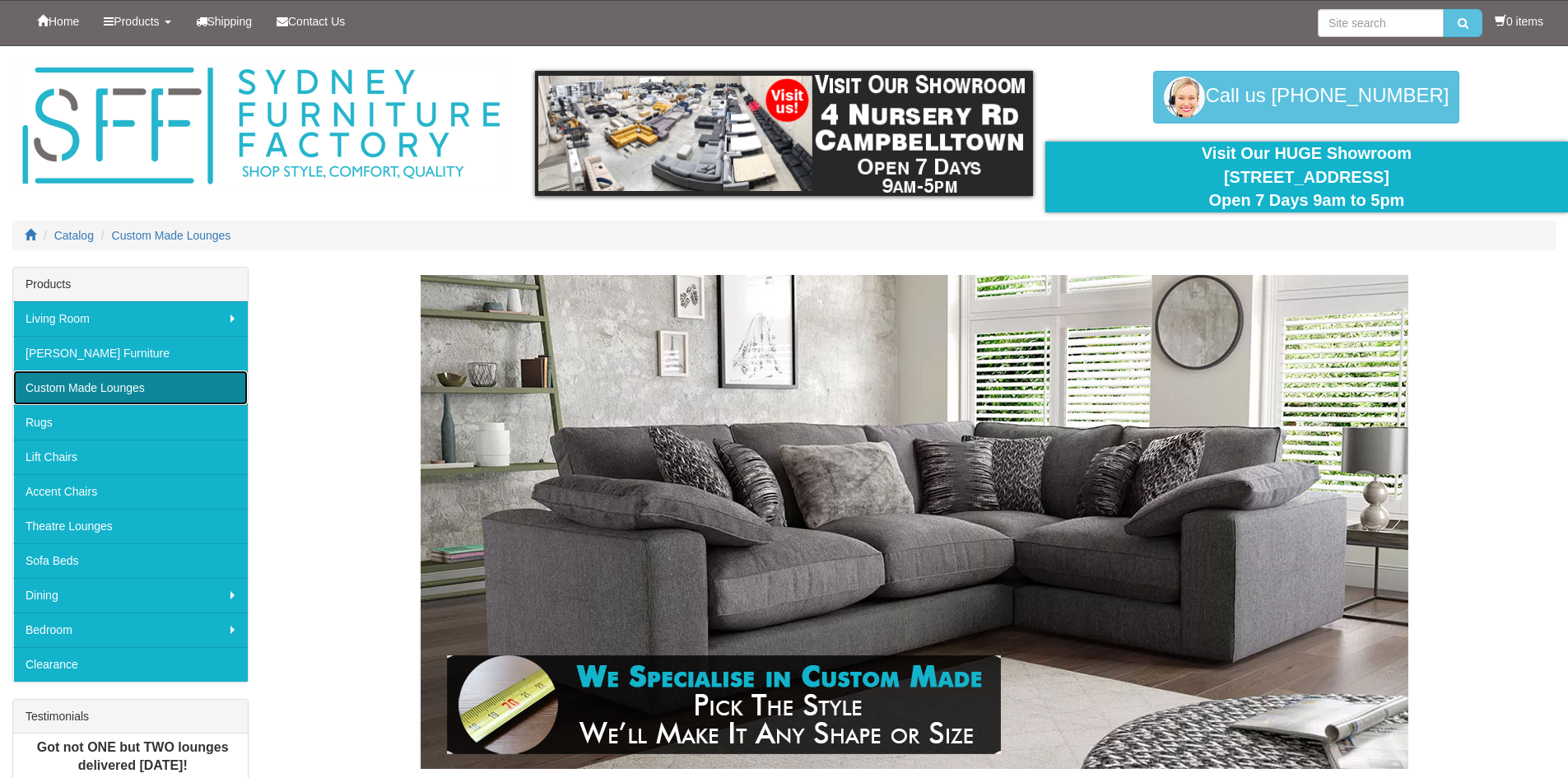
click at [119, 384] on link "Custom Made Lounges" at bounding box center [130, 387] width 234 height 34
click at [120, 389] on link "Custom Made Lounges" at bounding box center [130, 387] width 234 height 34
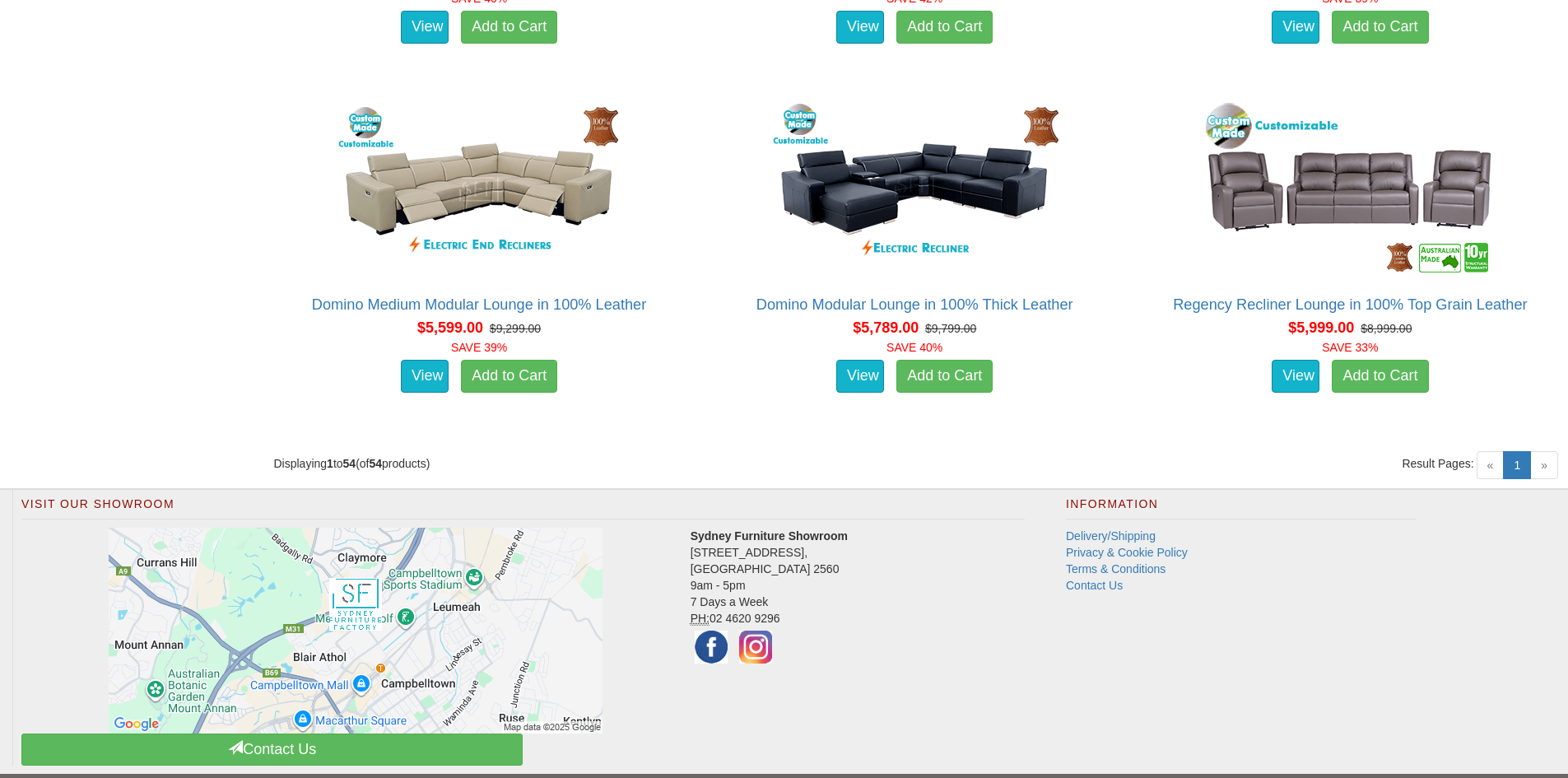
scroll to position [7034, 0]
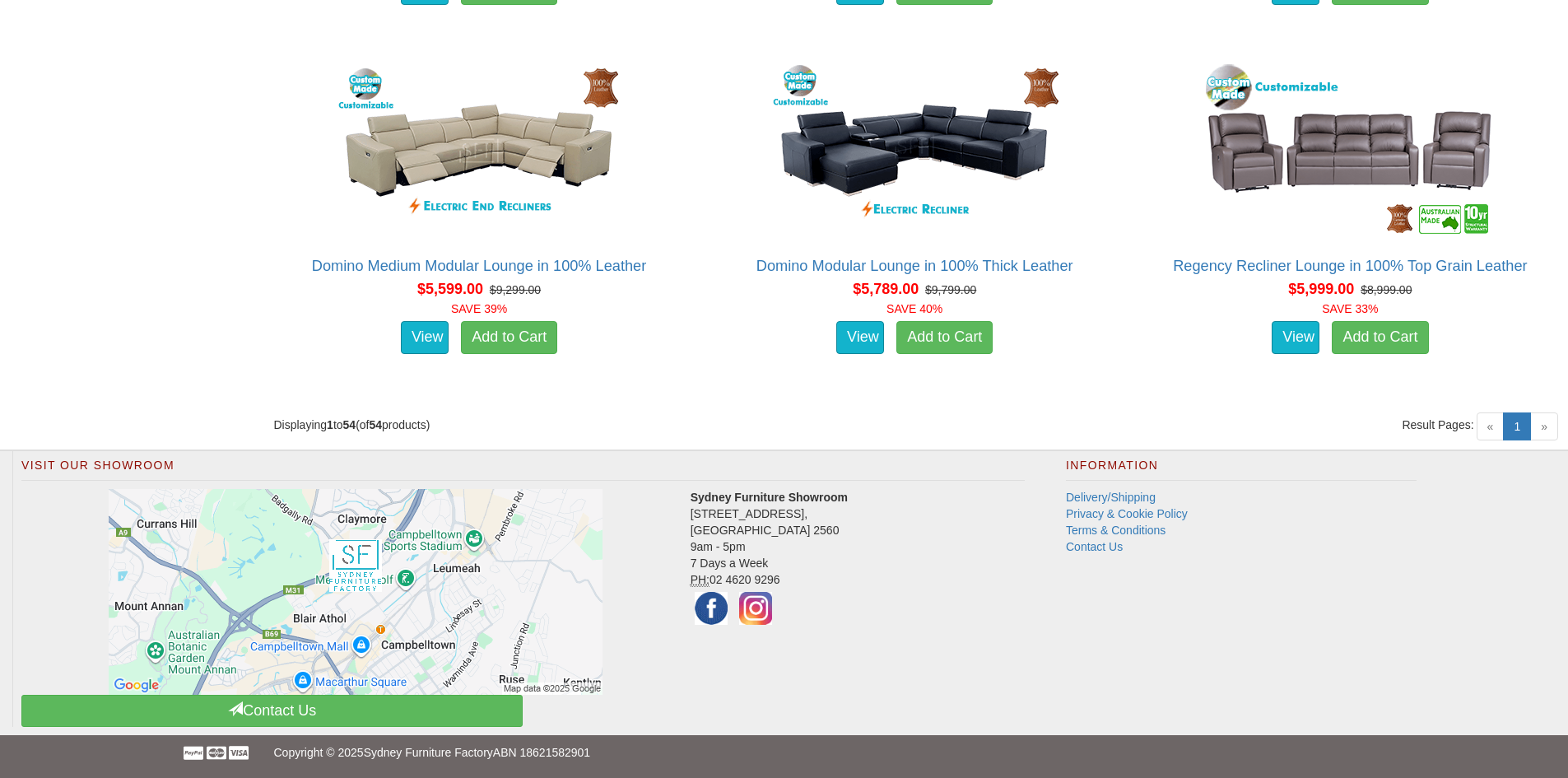
drag, startPoint x: 1568, startPoint y: 697, endPoint x: 1572, endPoint y: 647, distance: 50.2
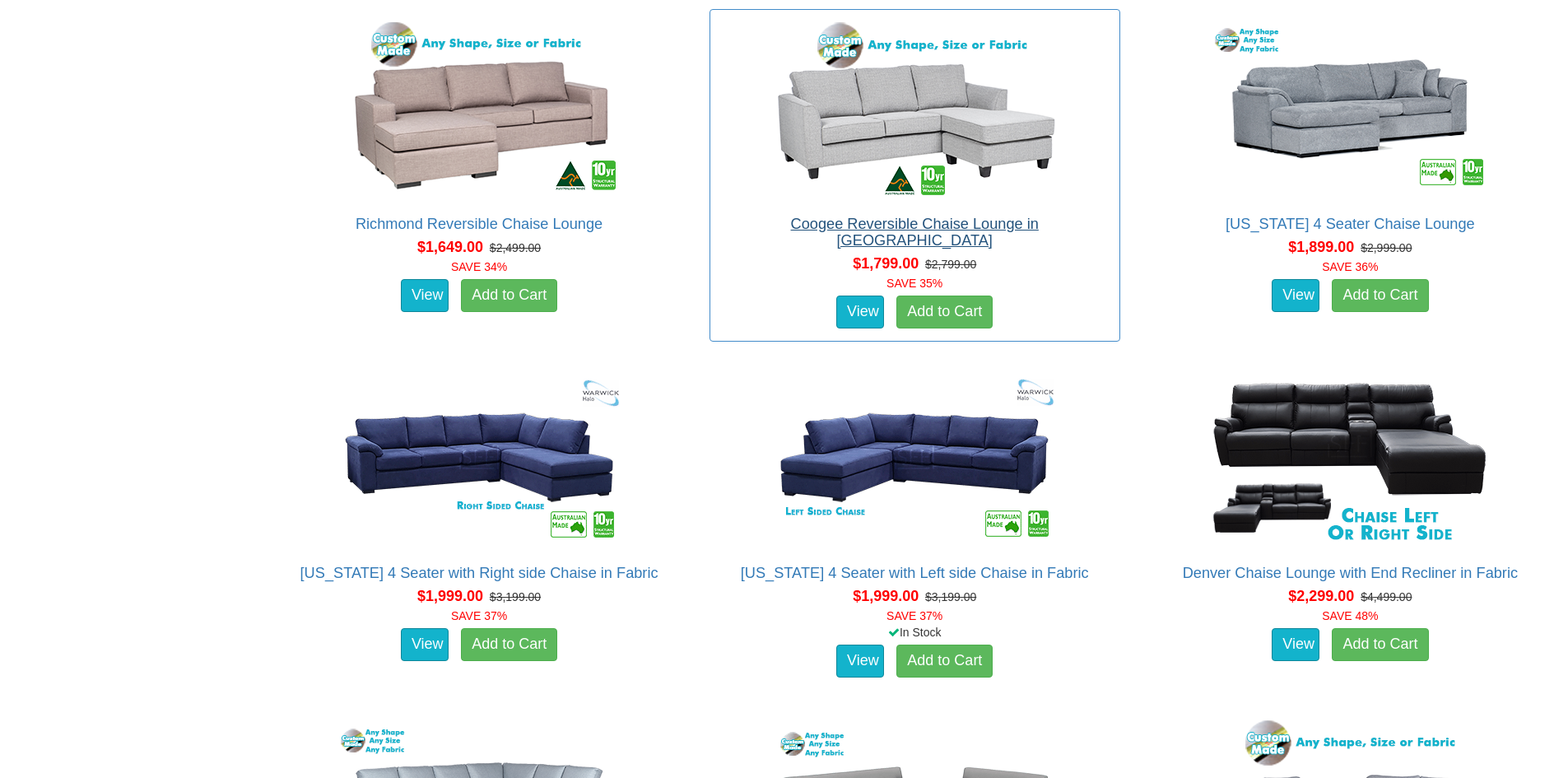
scroll to position [1498, 0]
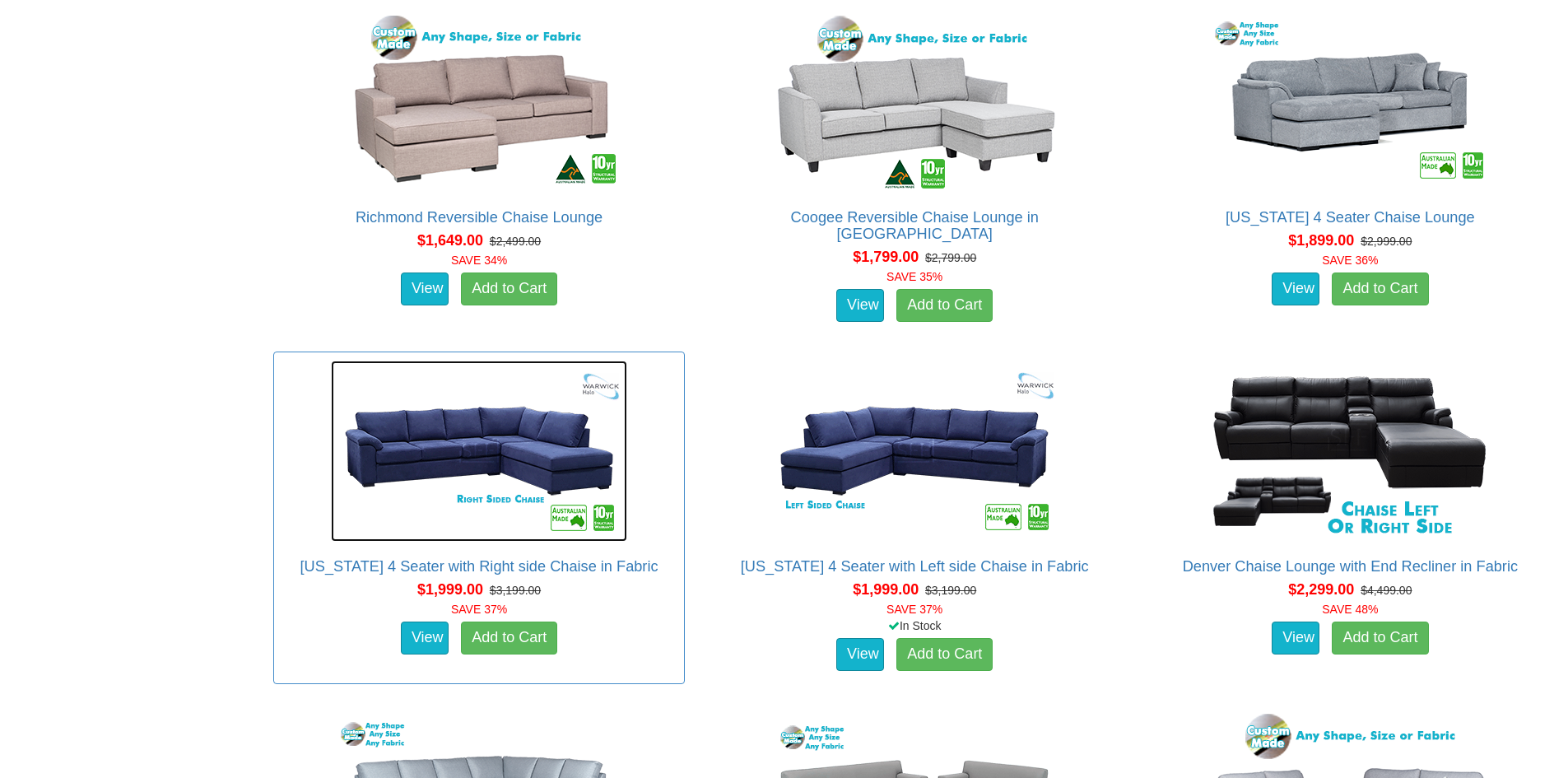
click at [499, 450] on img at bounding box center [479, 451] width 296 height 181
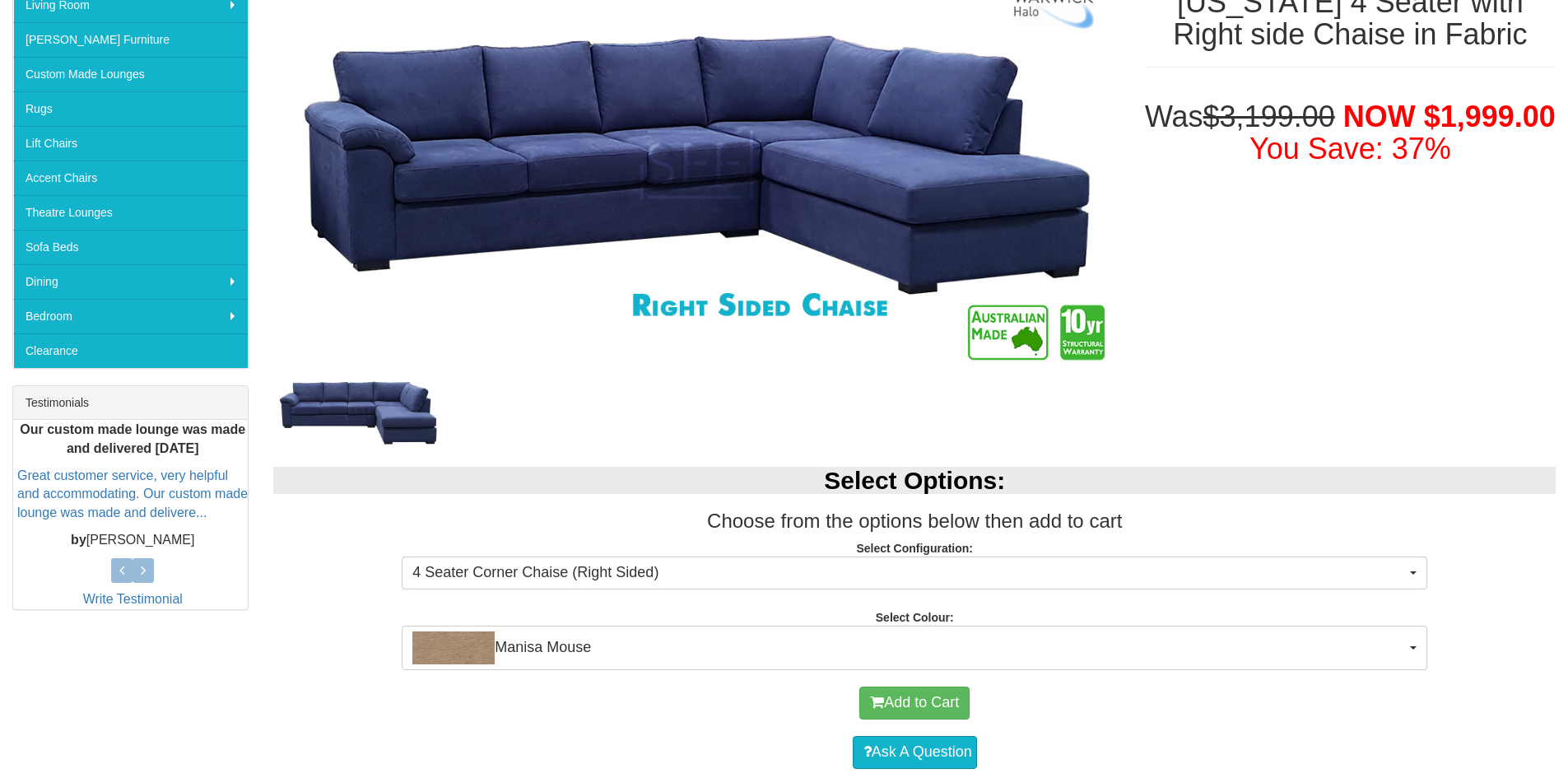
scroll to position [330, 0]
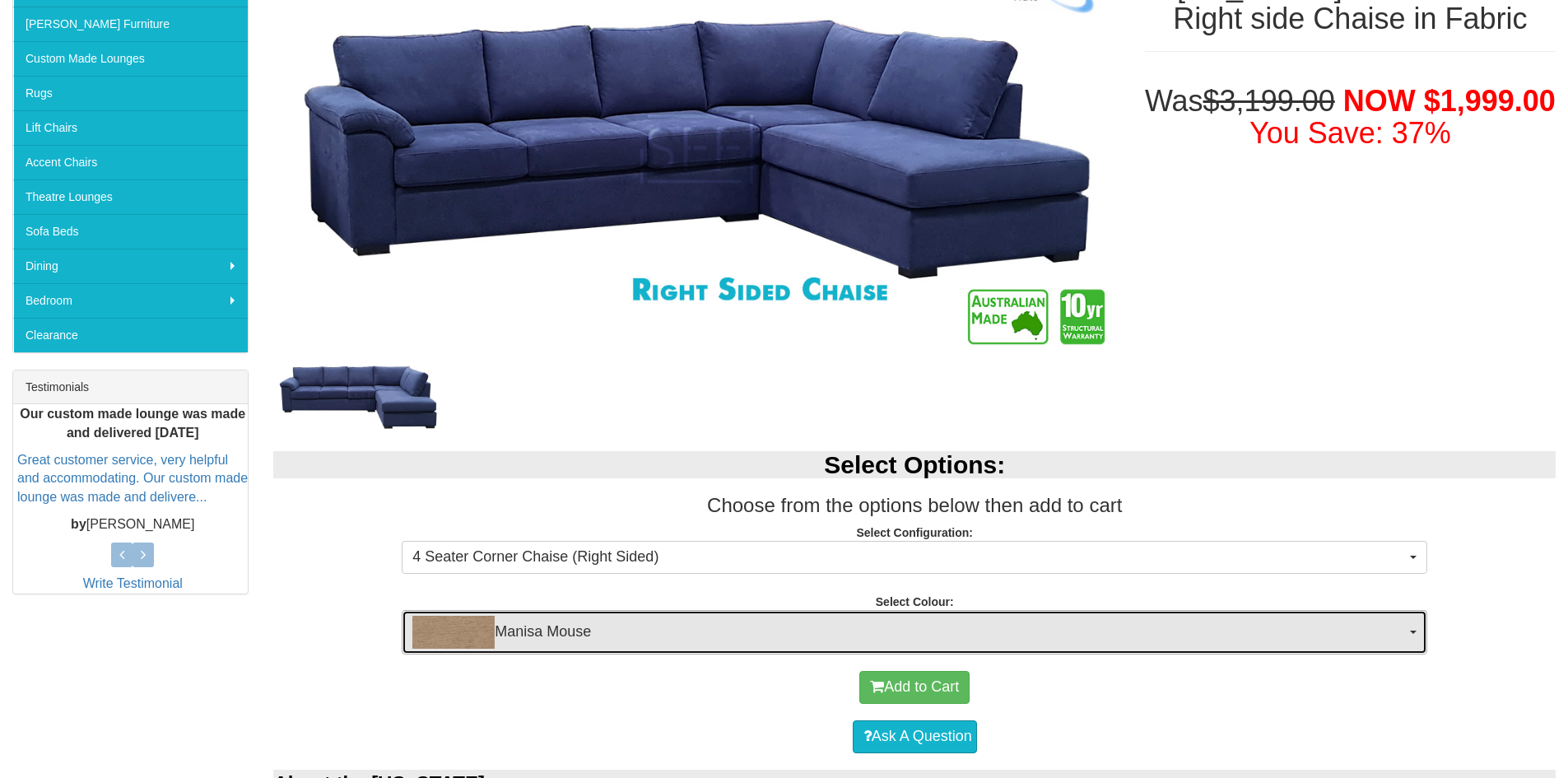
click at [515, 626] on span "Manisa Mouse" at bounding box center [909, 632] width 993 height 33
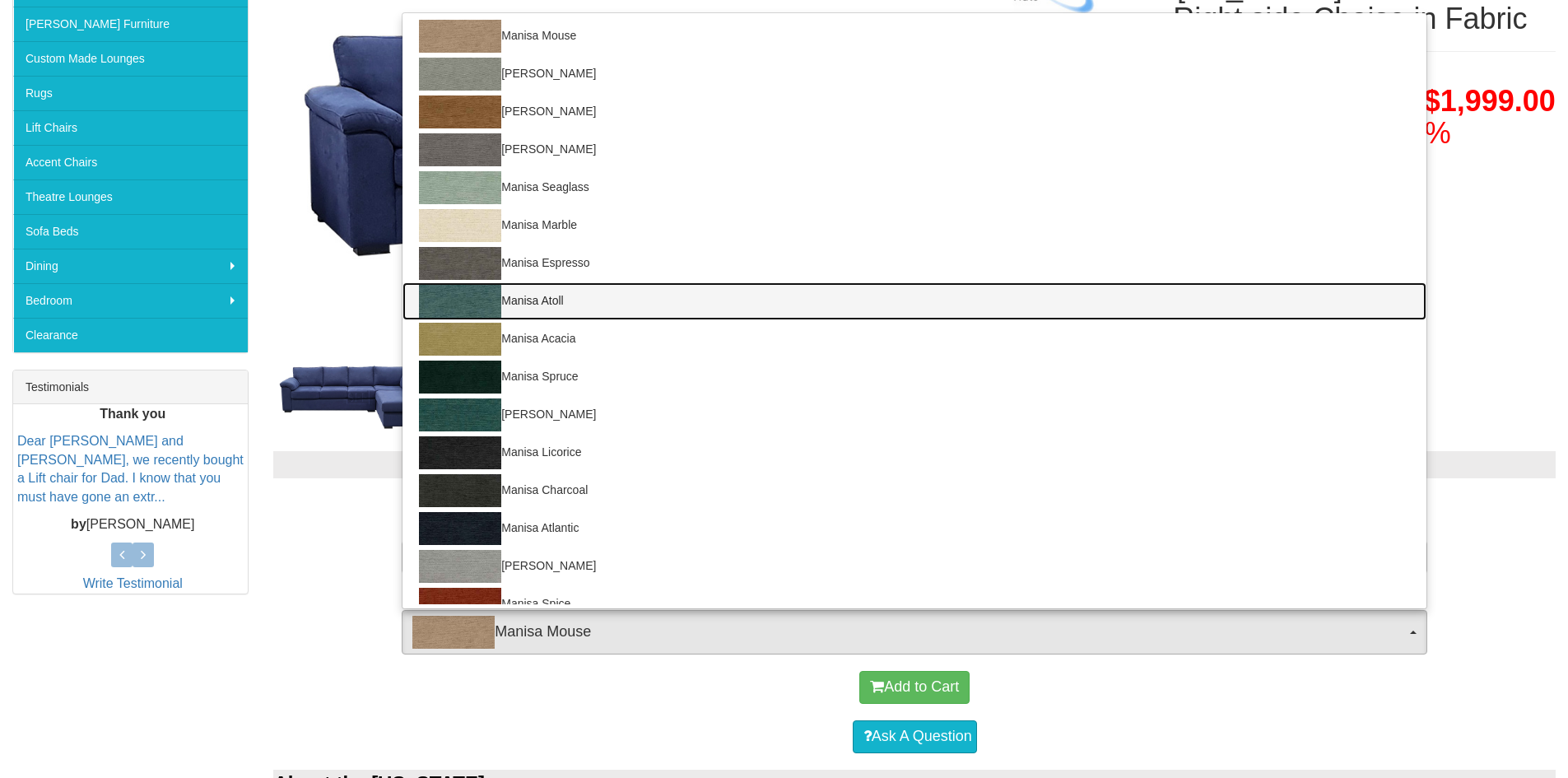
click at [480, 303] on img at bounding box center [460, 301] width 83 height 33
select select "1521"
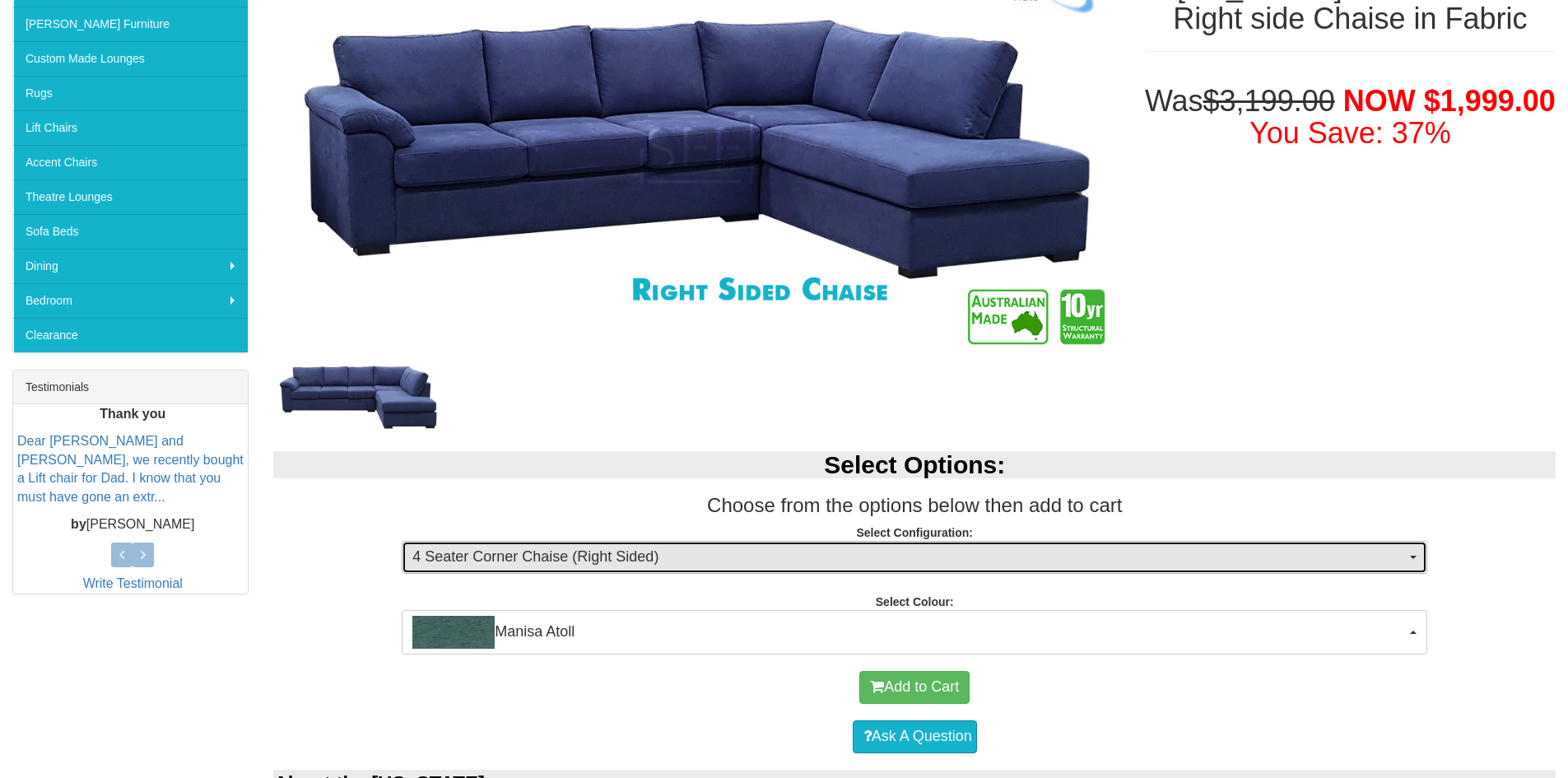
click at [796, 561] on span "4 Seater Corner Chaise (Right Sided)" at bounding box center [909, 558] width 993 height 22
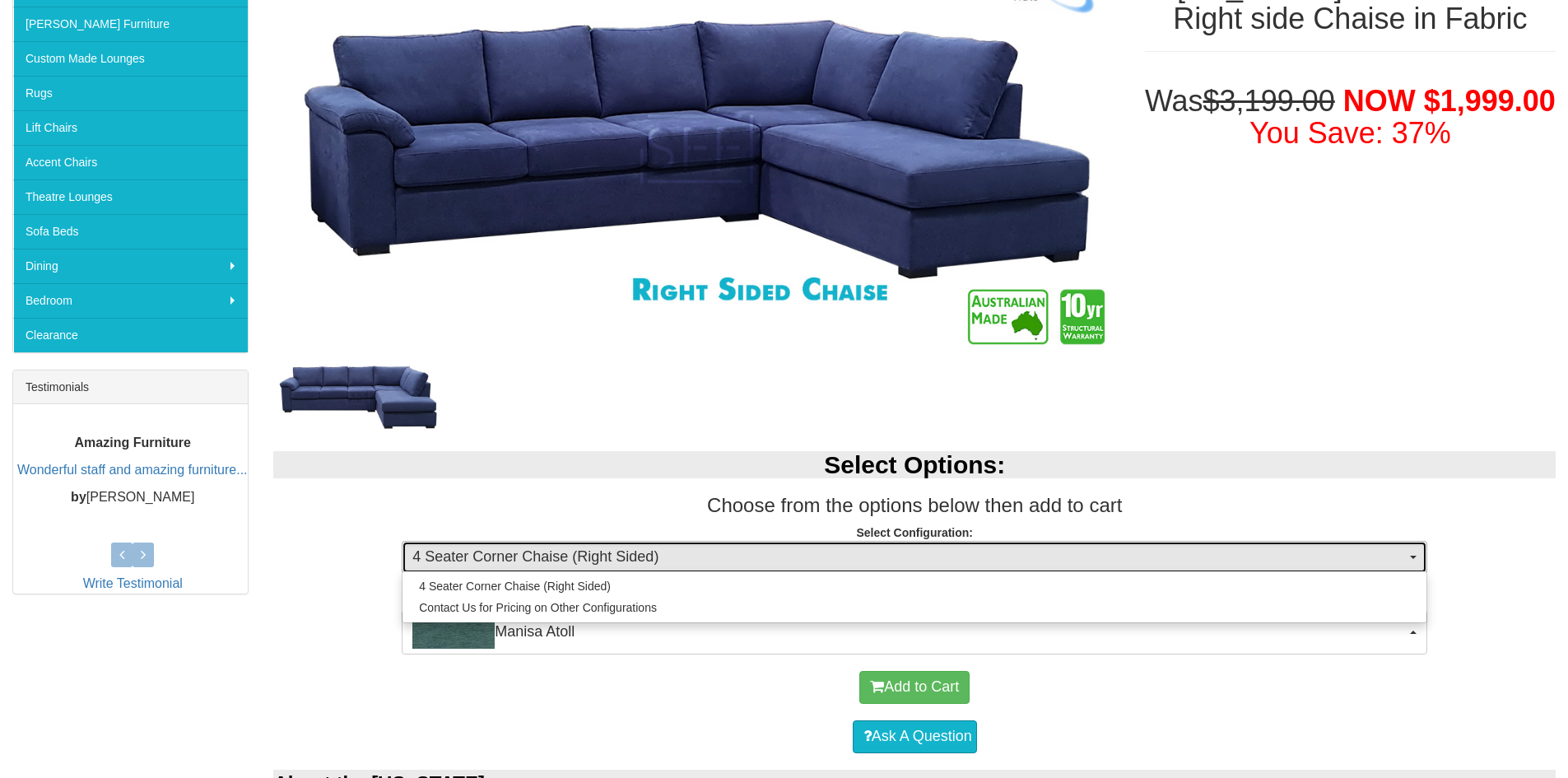
click at [796, 561] on span "4 Seater Corner Chaise (Right Sided)" at bounding box center [909, 558] width 993 height 22
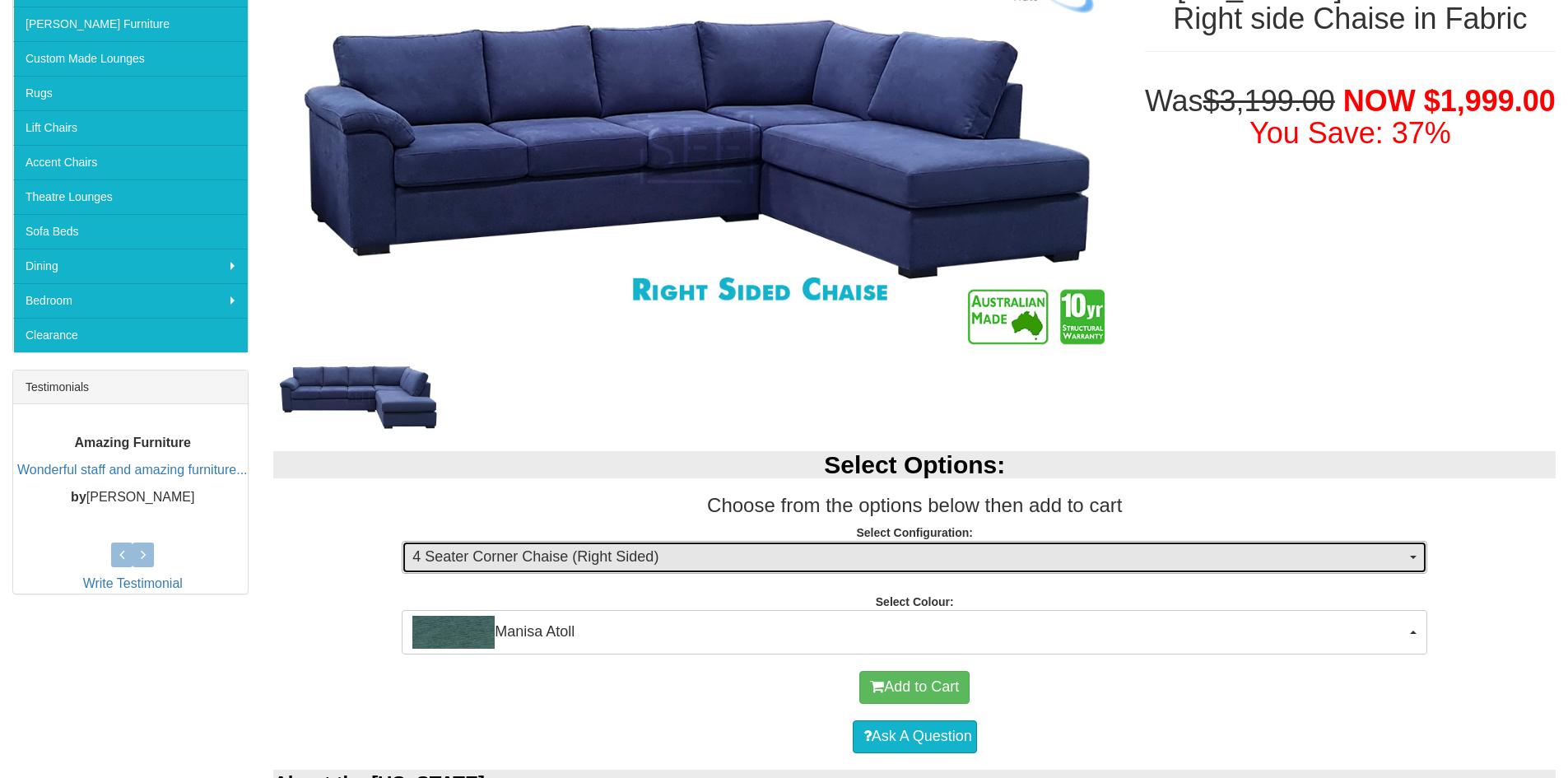
click at [803, 561] on span "4 Seater Corner Chaise (Right Sided)" at bounding box center [909, 558] width 993 height 22
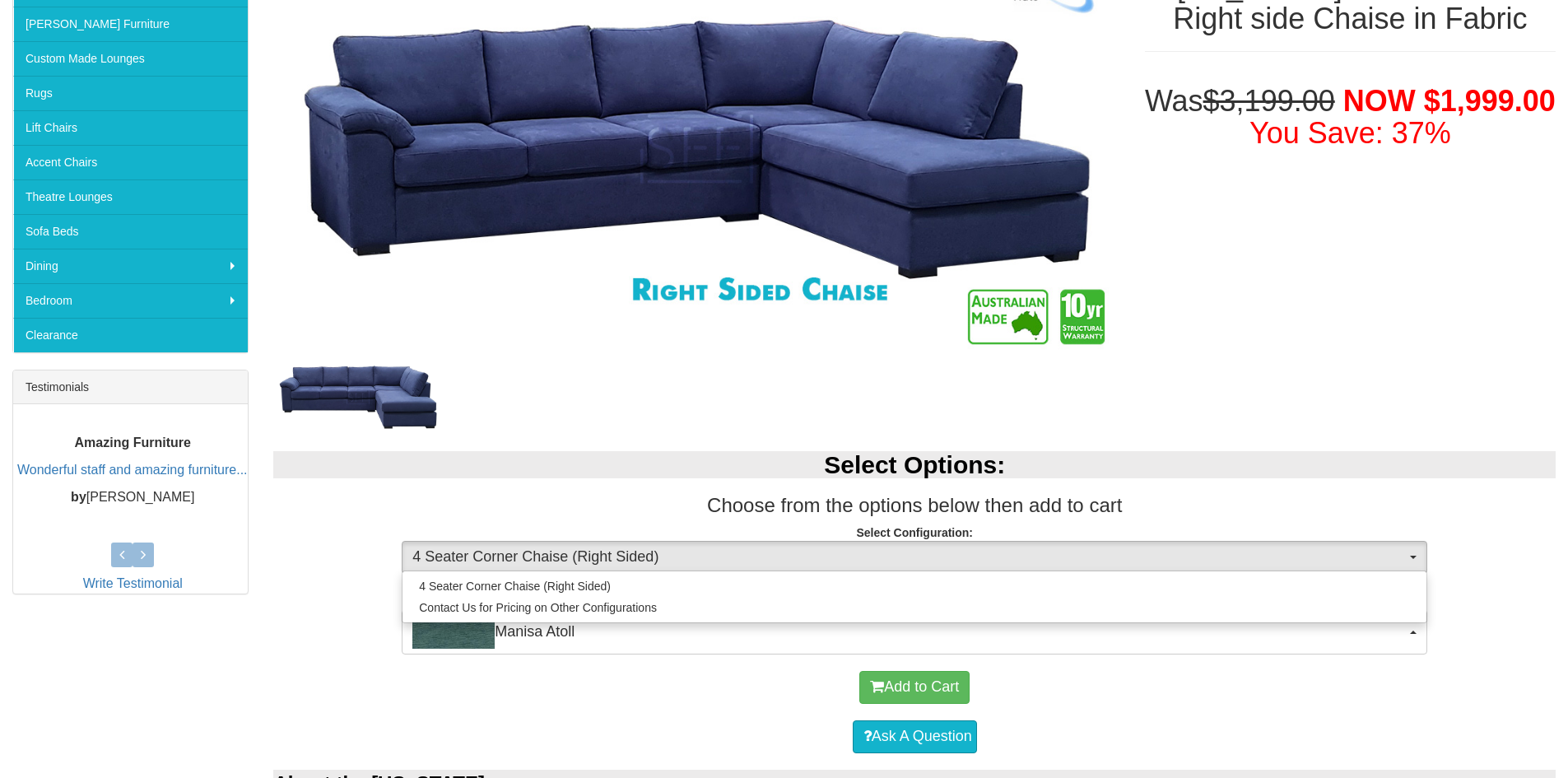
drag, startPoint x: 661, startPoint y: 464, endPoint x: 665, endPoint y: 518, distance: 54.1
click at [661, 467] on h2 "Select Options:" at bounding box center [914, 464] width 1282 height 27
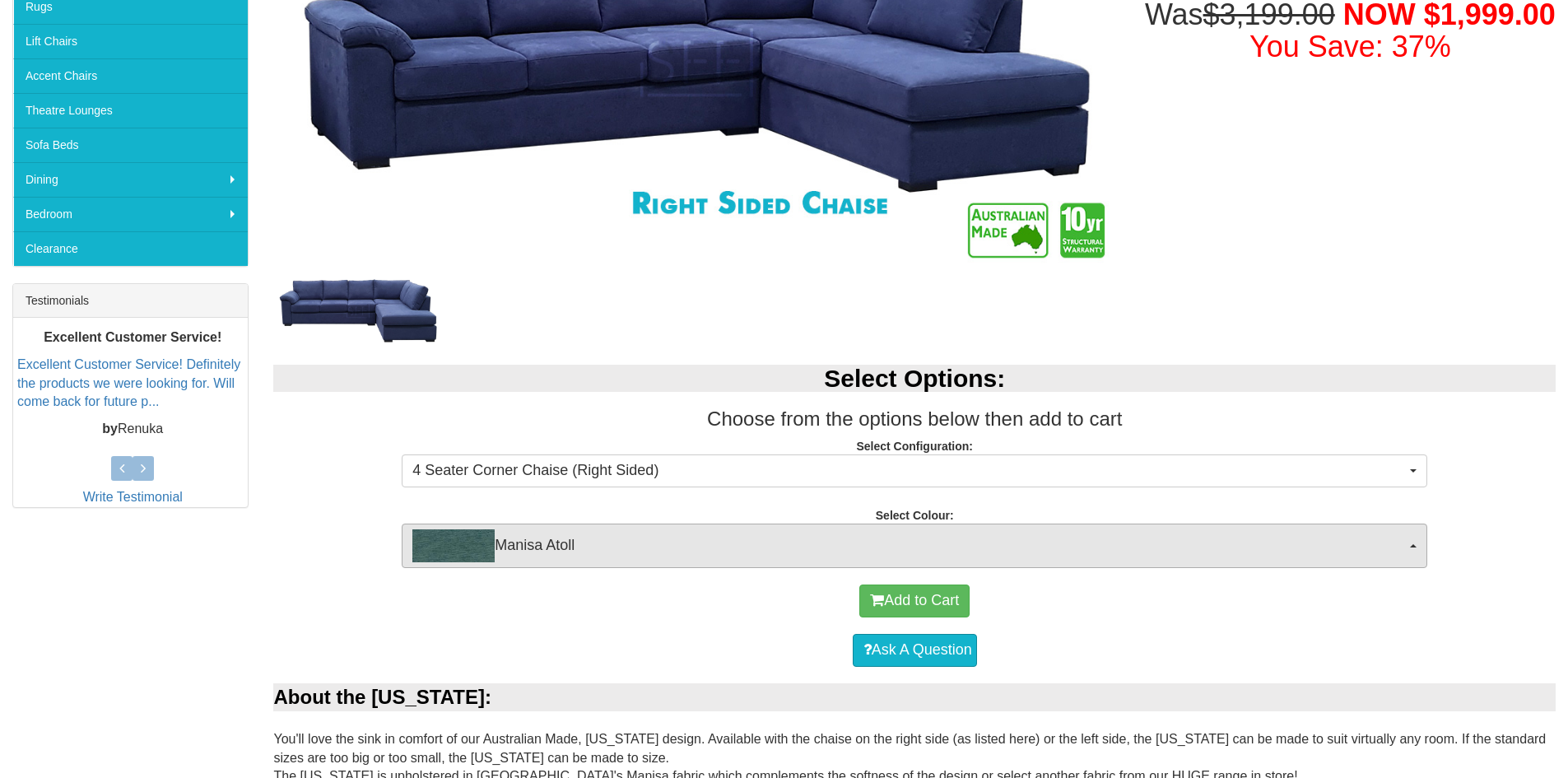
scroll to position [411, 0]
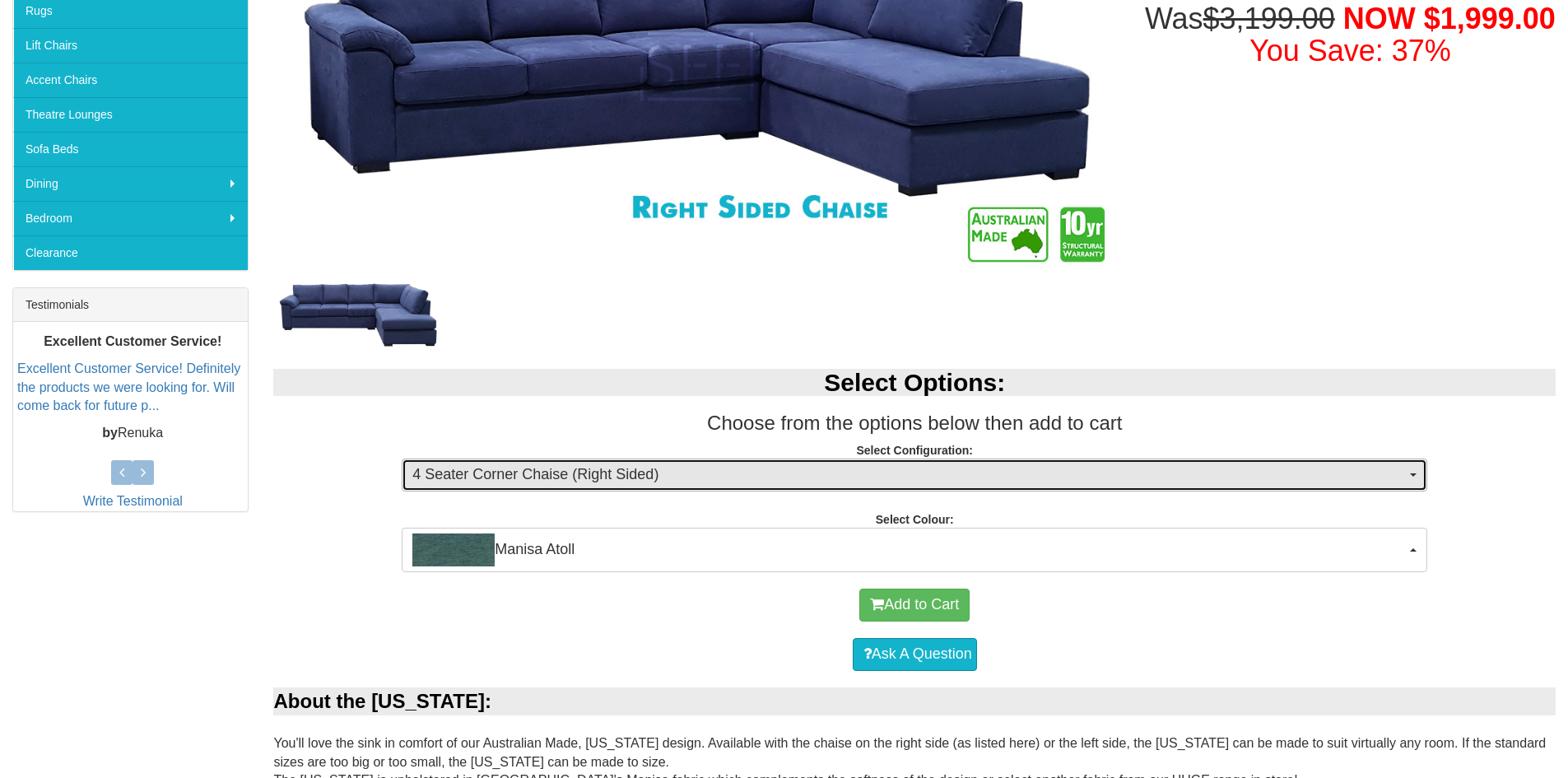
drag, startPoint x: 687, startPoint y: 480, endPoint x: 637, endPoint y: 511, distance: 58.8
click at [686, 480] on span "4 Seater Corner Chaise (Right Sided)" at bounding box center [909, 475] width 993 height 22
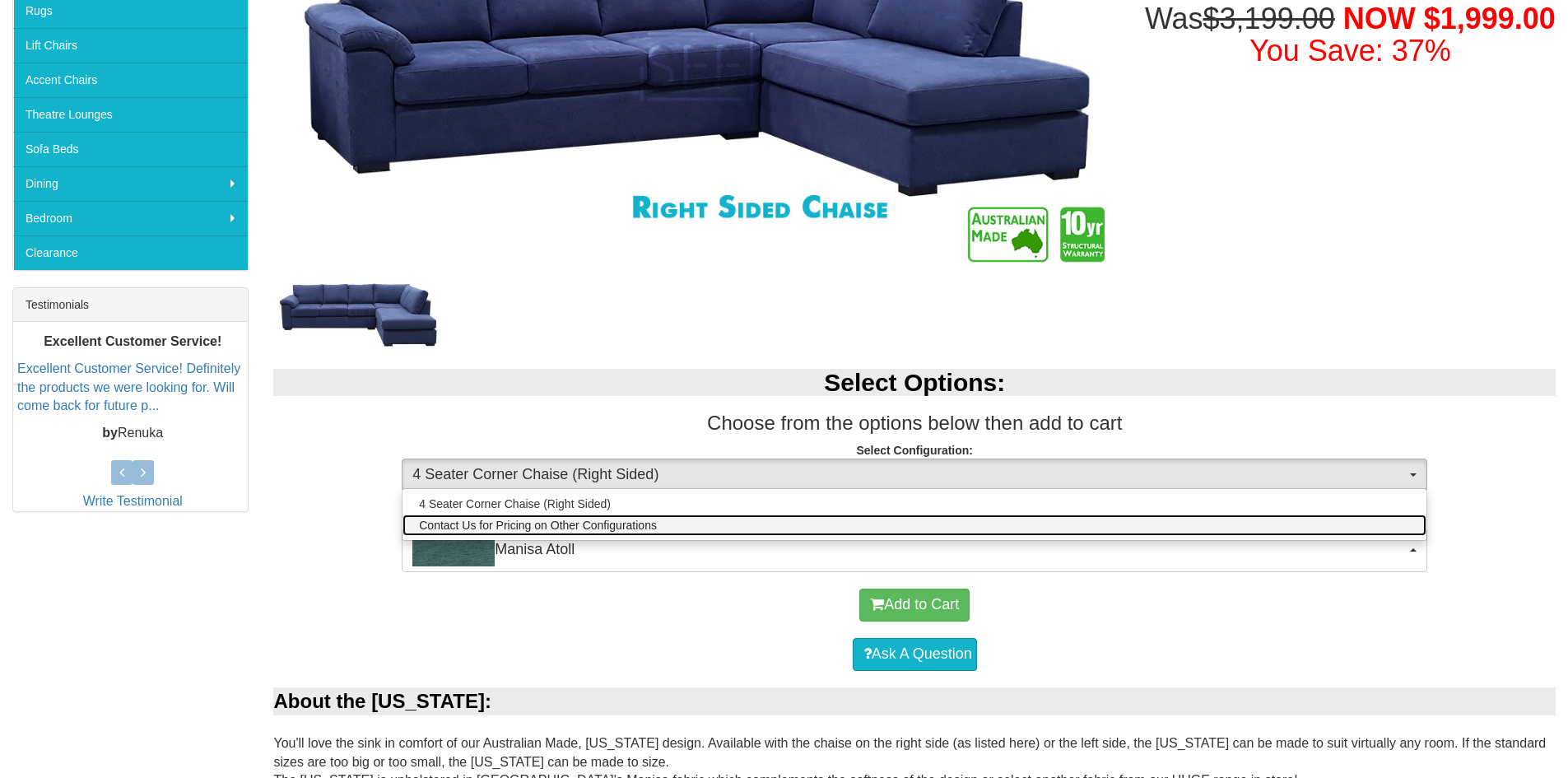
click at [606, 526] on span "Contact Us for Pricing on Other Configurations" at bounding box center [537, 526] width 238 height 16
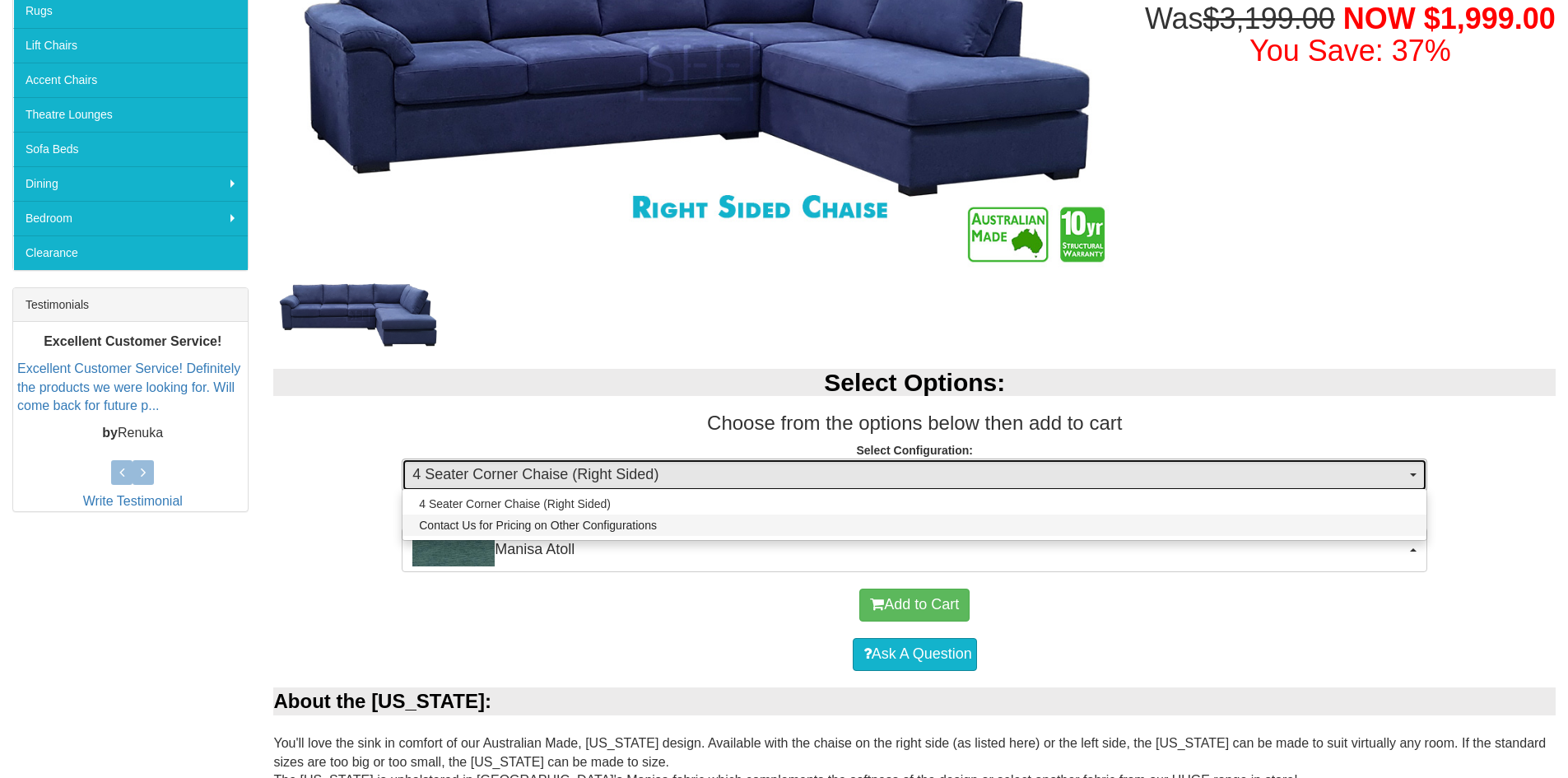
select select "1628"
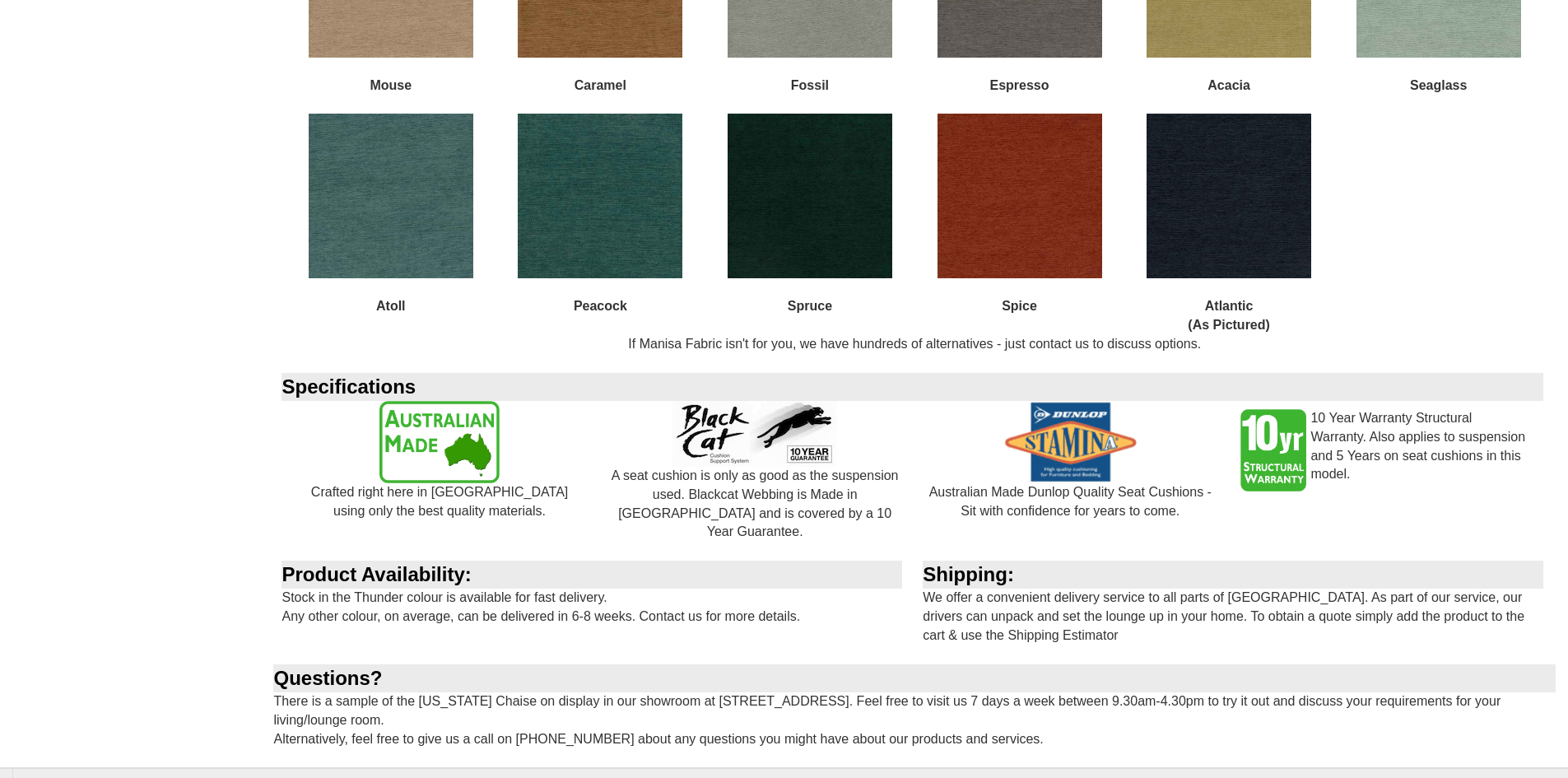
scroll to position [1482, 0]
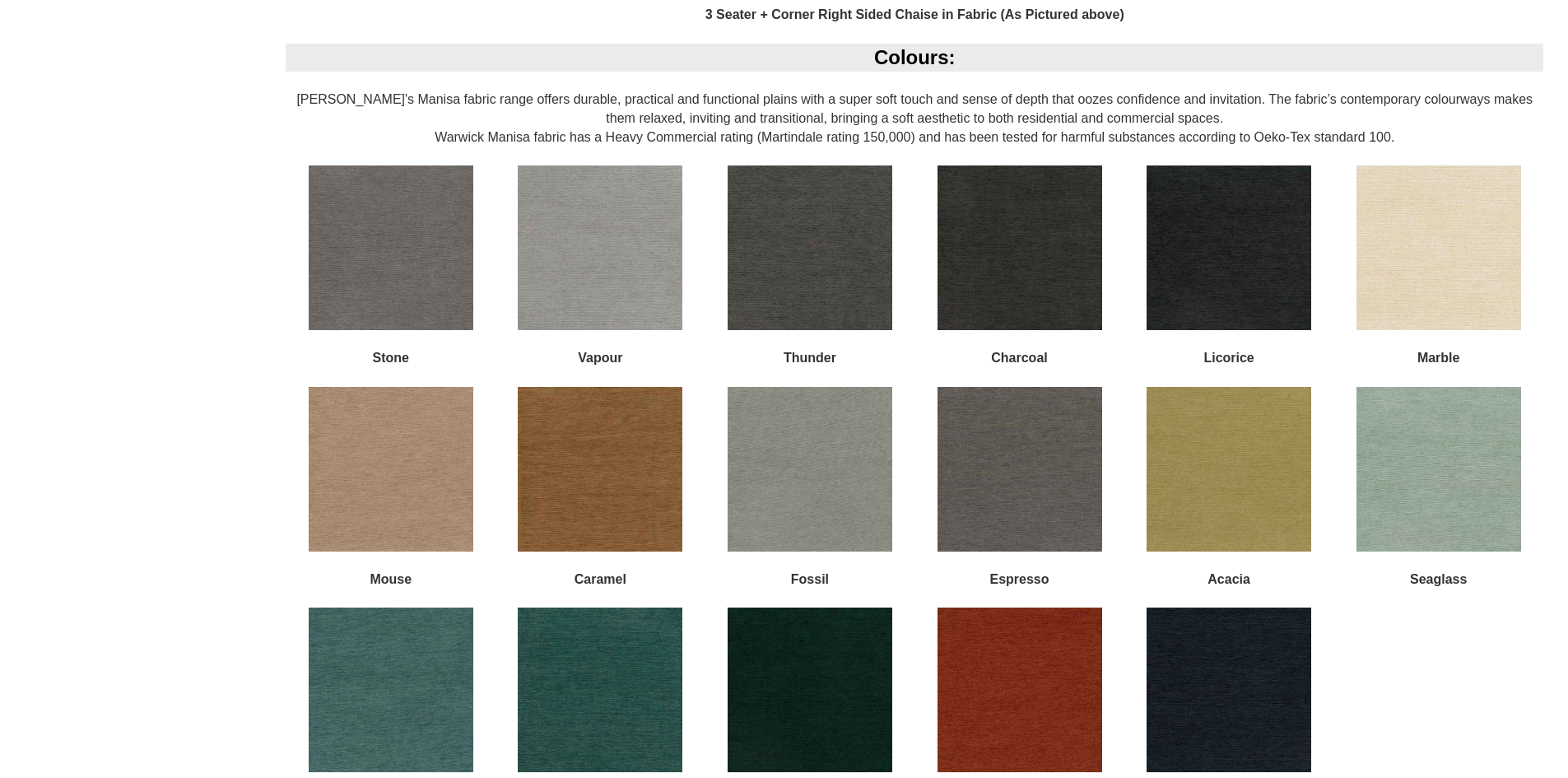
click at [599, 502] on img at bounding box center [599, 469] width 164 height 164
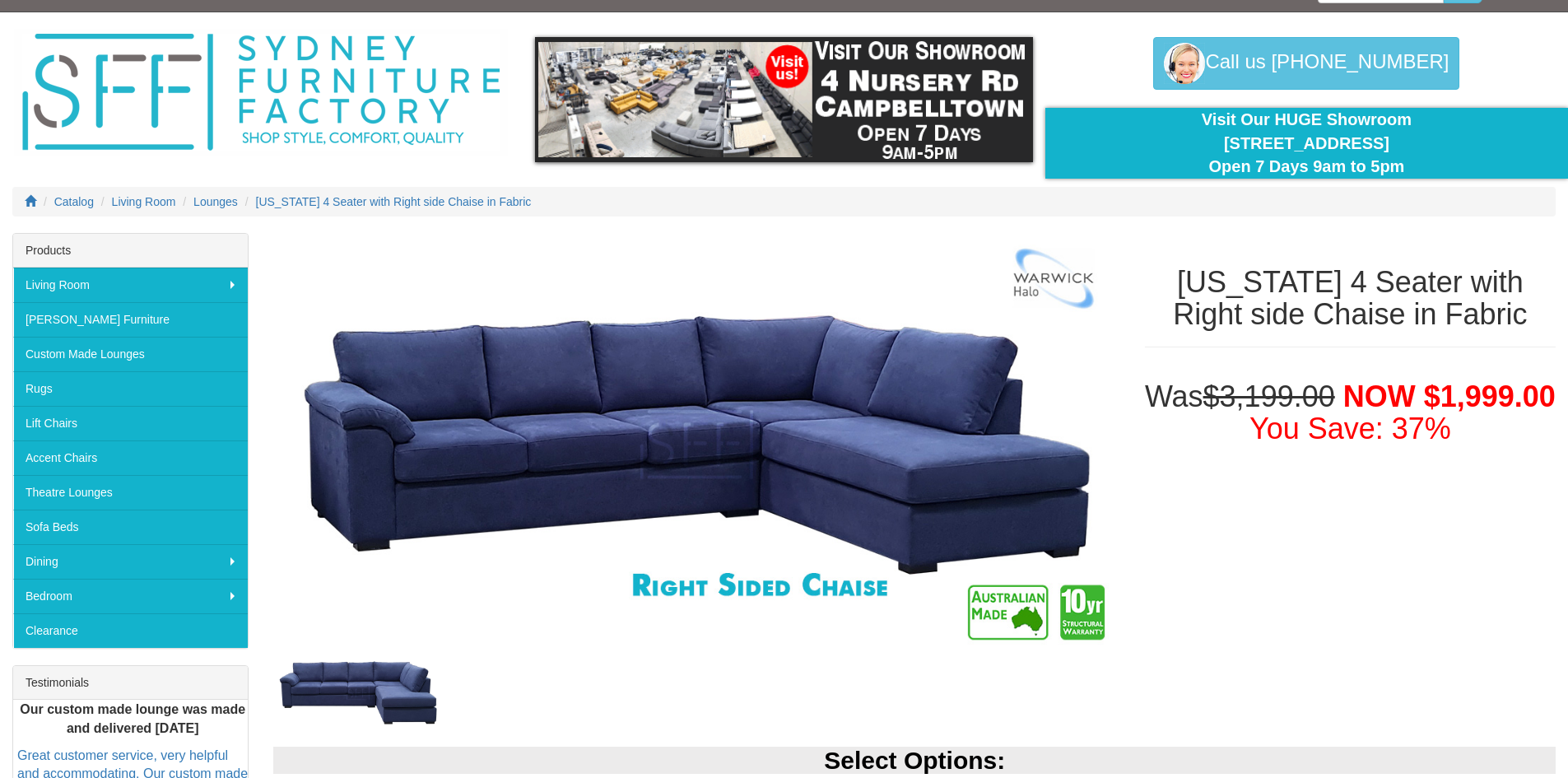
scroll to position [0, 0]
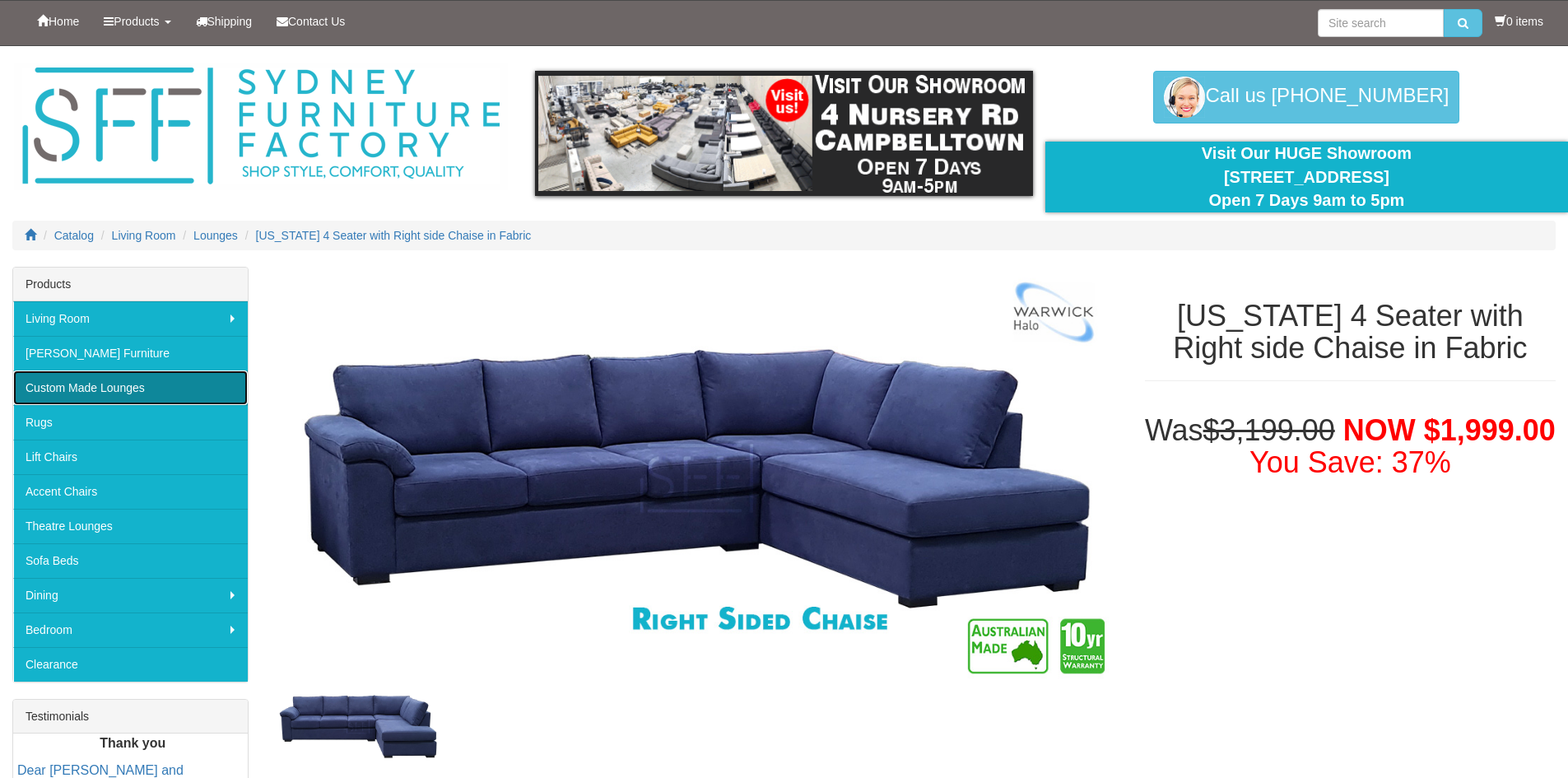
click at [128, 383] on link "Custom Made Lounges" at bounding box center [130, 387] width 234 height 34
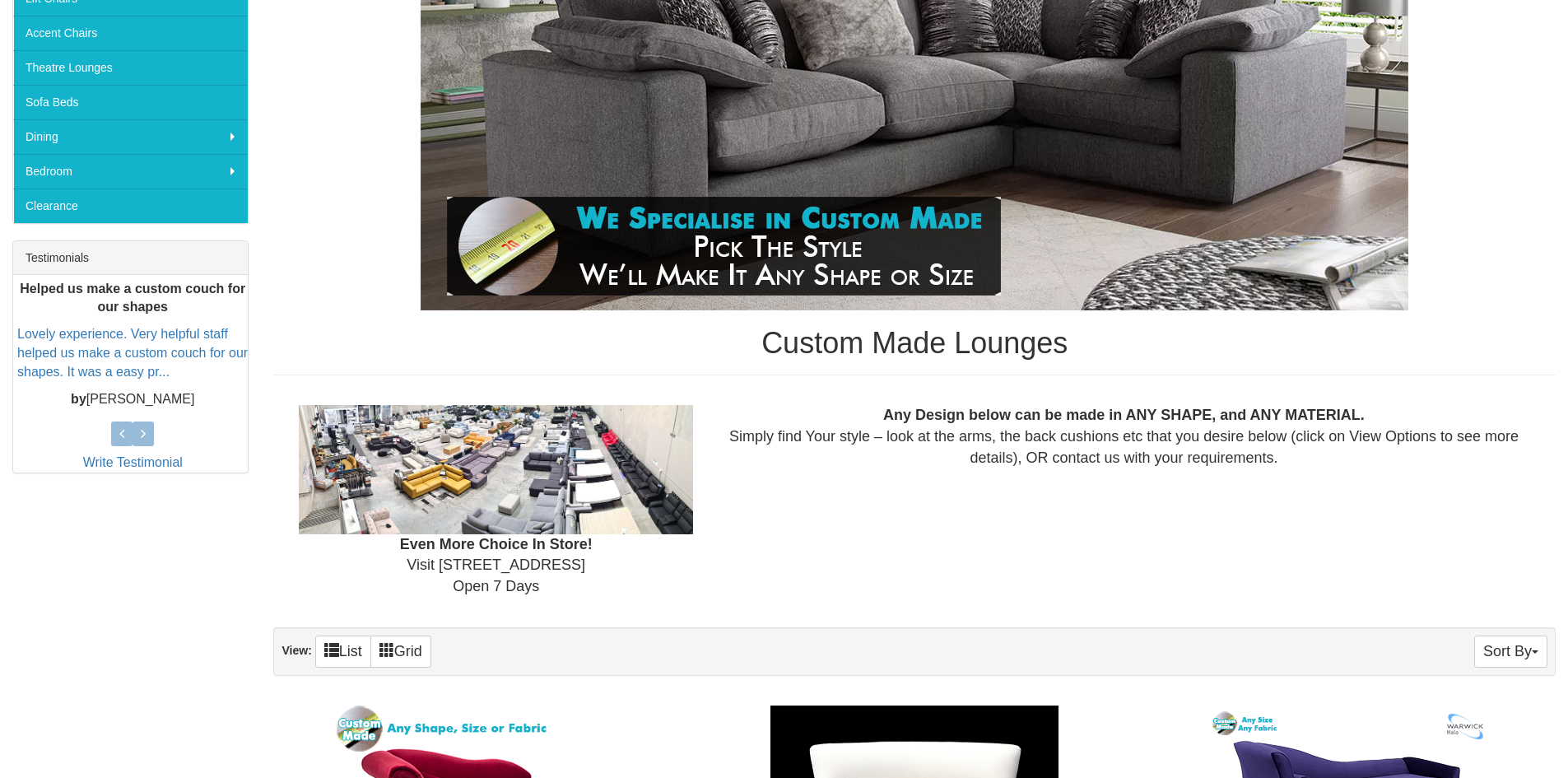
scroll to position [823, 0]
